Goal: Task Accomplishment & Management: Manage account settings

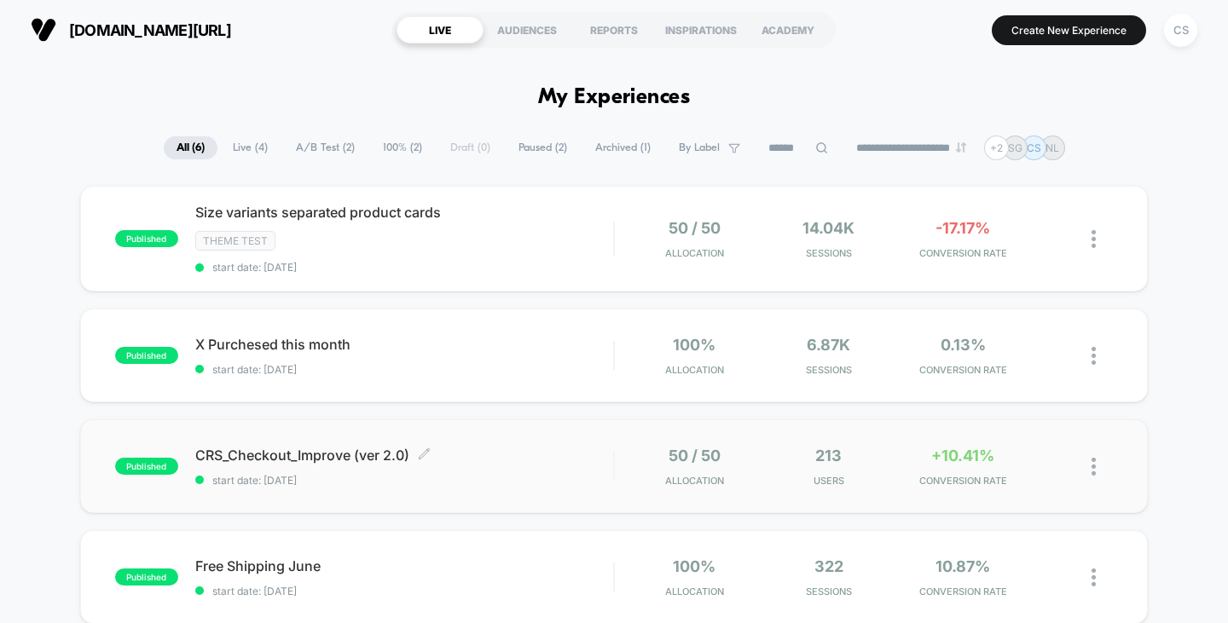
click at [332, 456] on span "CRS_Checkout_Improve (ver 2.0) Click to edit experience details" at bounding box center [404, 455] width 419 height 17
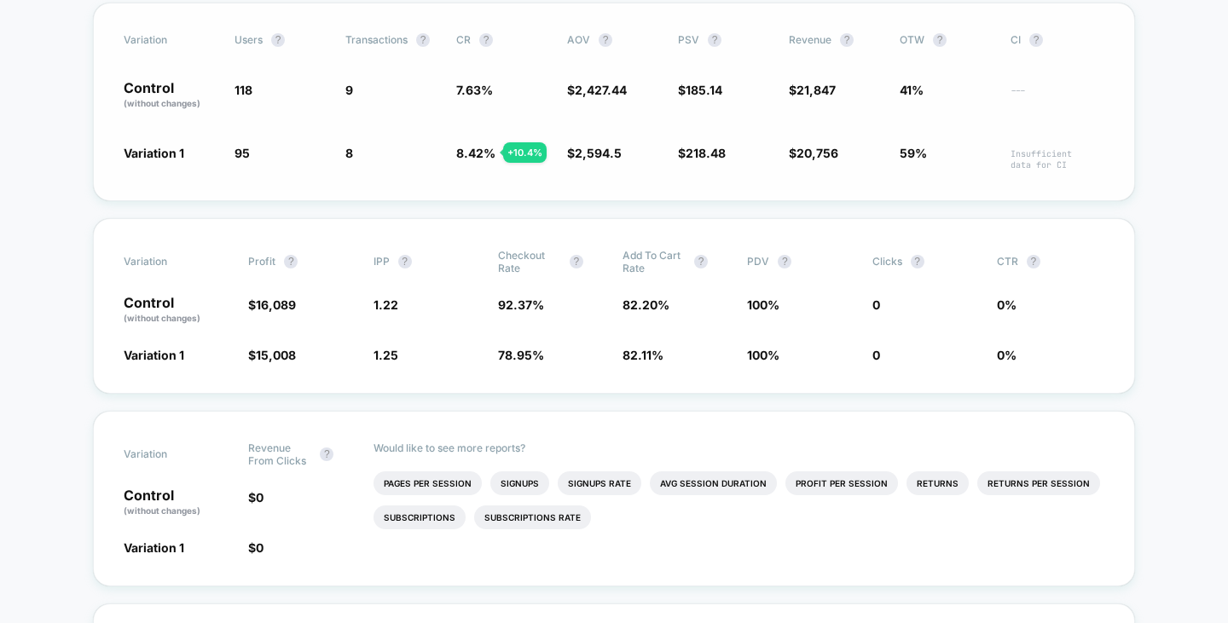
scroll to position [85, 0]
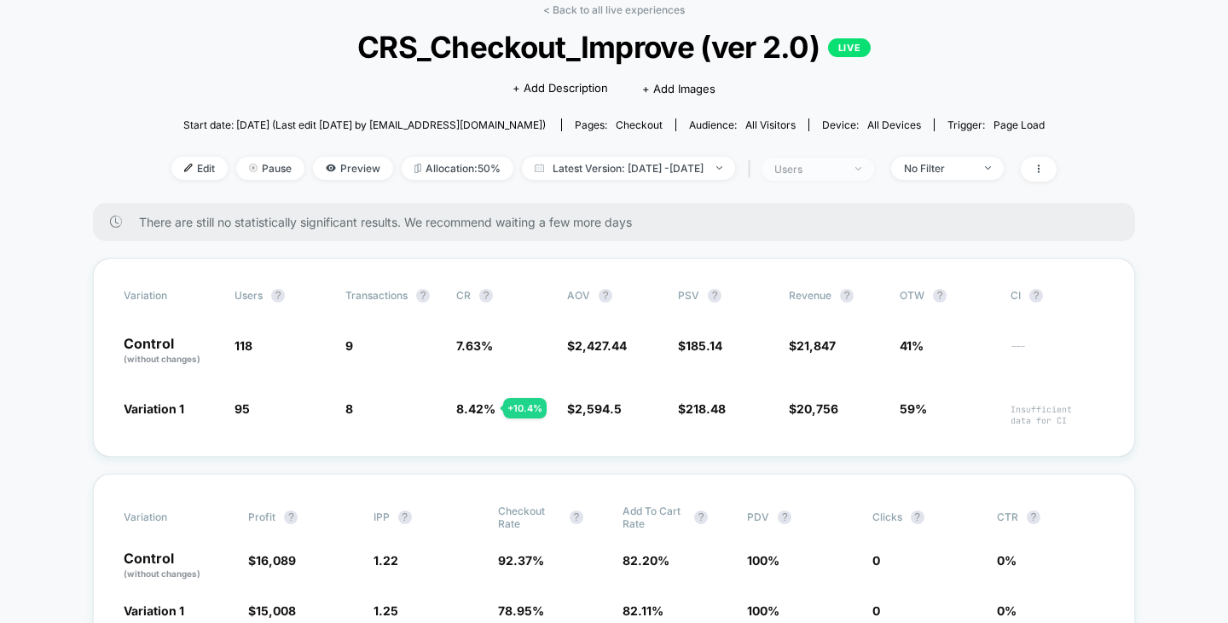
click at [874, 168] on span "users" at bounding box center [817, 169] width 113 height 23
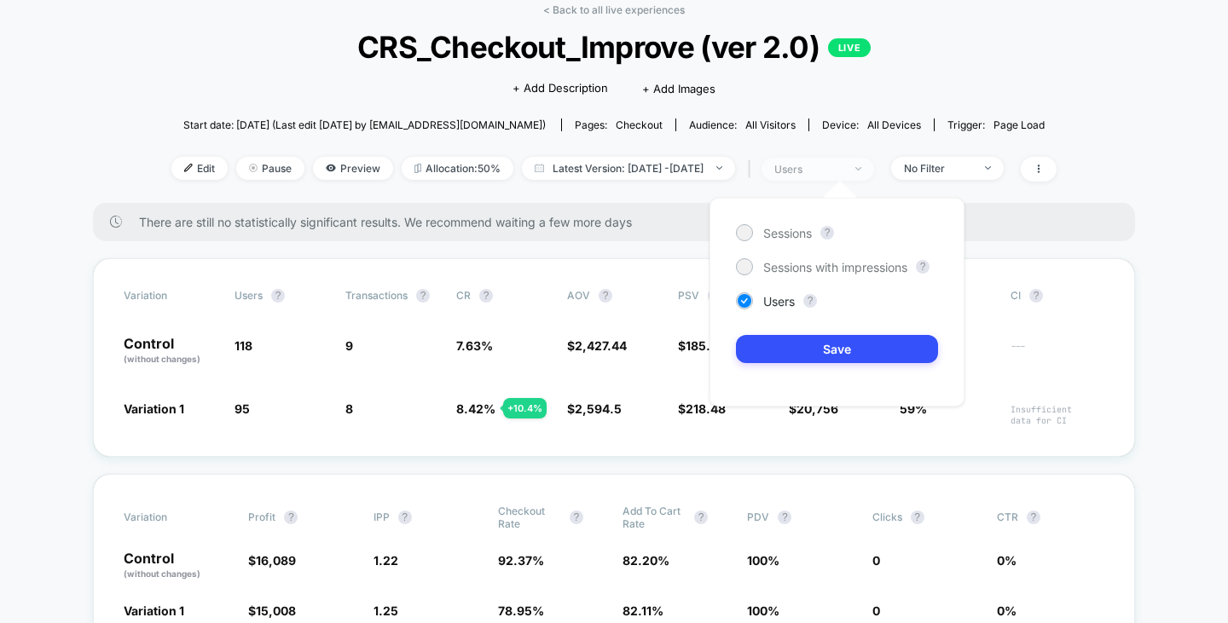
click at [874, 168] on span "users" at bounding box center [817, 169] width 113 height 23
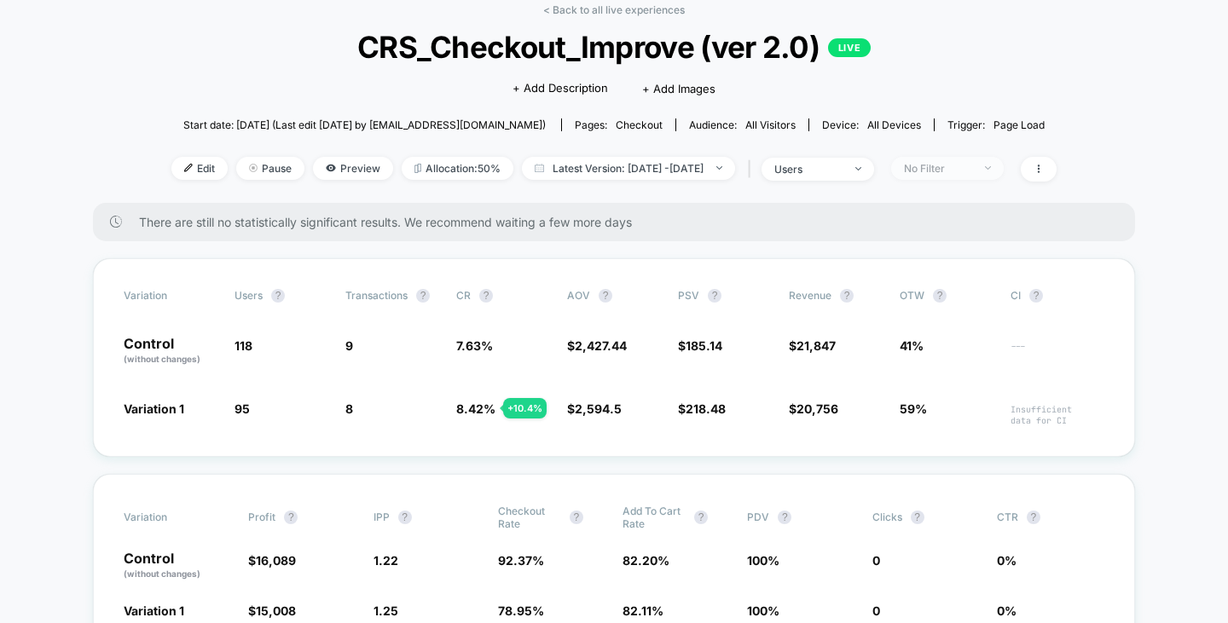
click at [929, 166] on span "No Filter" at bounding box center [947, 168] width 113 height 23
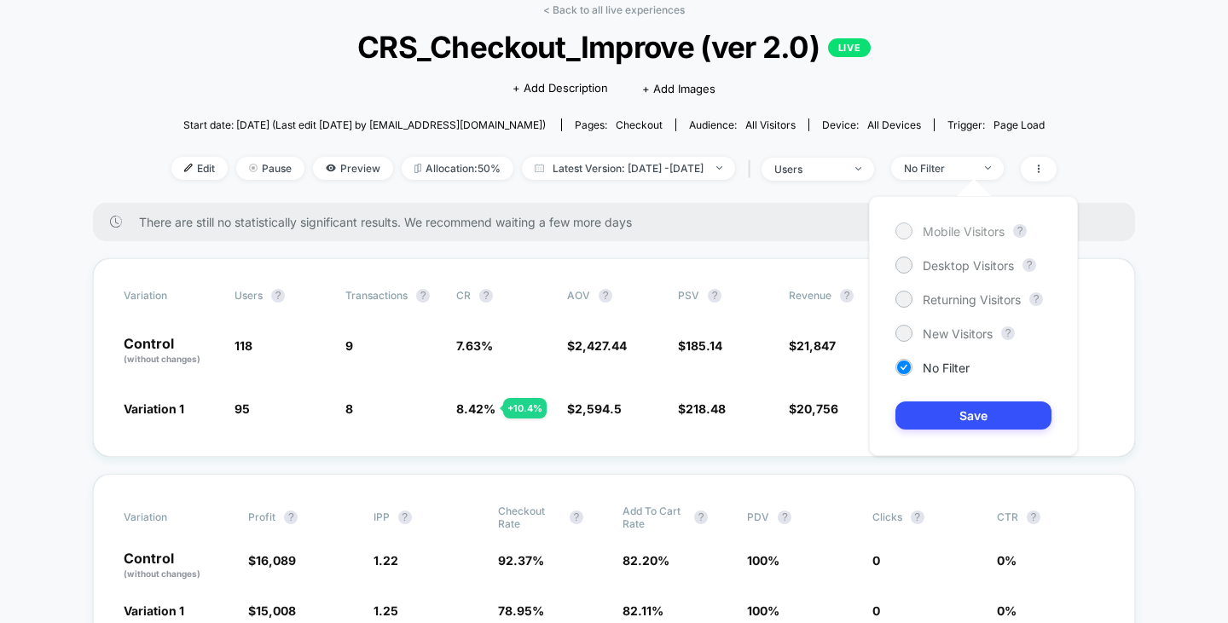
click at [927, 234] on span "Mobile Visitors" at bounding box center [963, 231] width 82 height 14
click at [998, 259] on span "Desktop Visitors" at bounding box center [967, 265] width 91 height 14
click at [951, 408] on button "Save" at bounding box center [973, 416] width 156 height 28
